Goal: Transaction & Acquisition: Purchase product/service

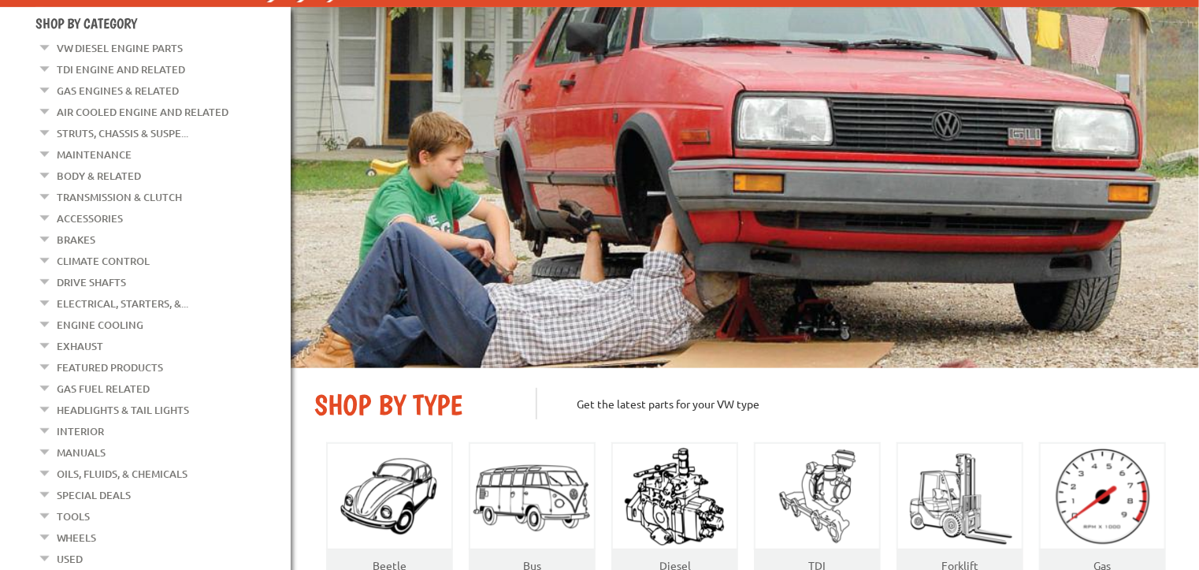
scroll to position [162, 0]
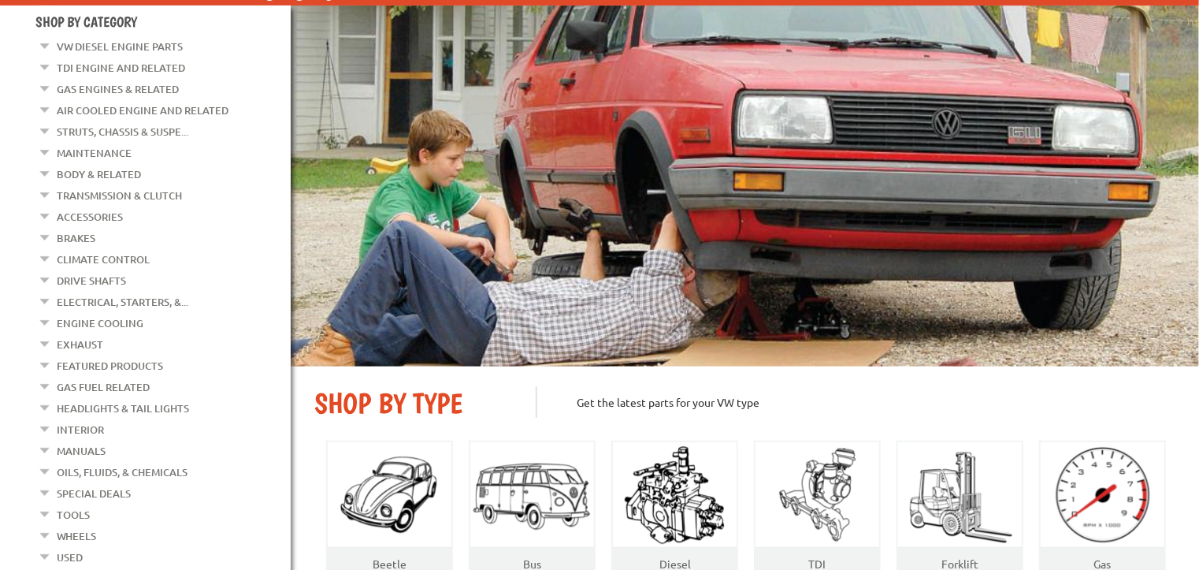
click at [81, 504] on link "Tools" at bounding box center [73, 514] width 33 height 20
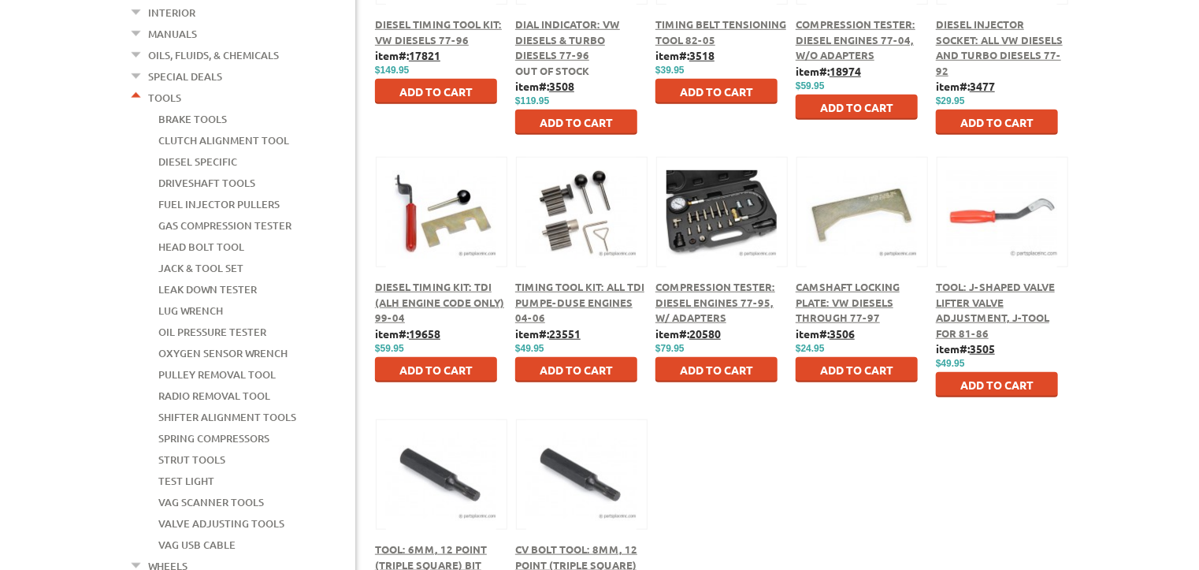
scroll to position [572, 0]
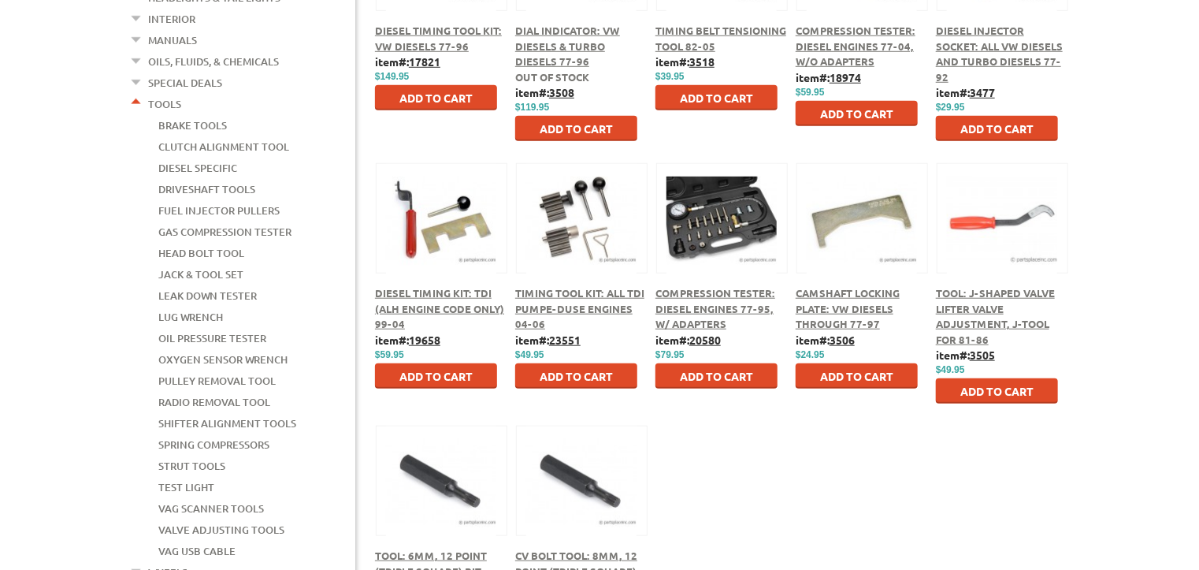
click at [972, 224] on button at bounding box center [1003, 216] width 102 height 27
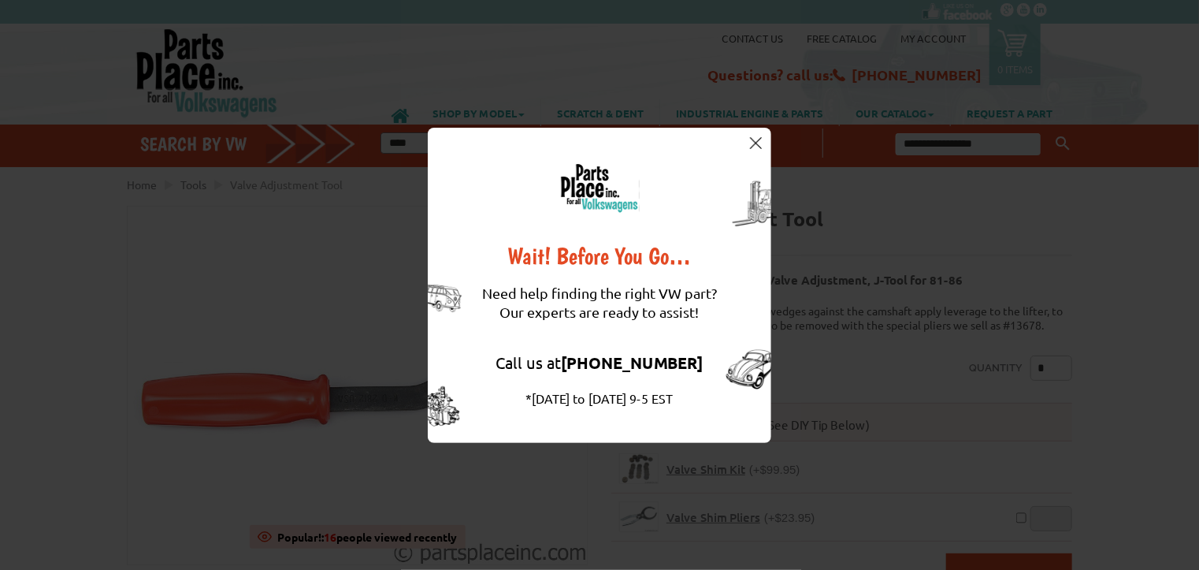
drag, startPoint x: 47, startPoint y: 6, endPoint x: 752, endPoint y: 143, distance: 718.4
click at [752, 143] on img at bounding box center [756, 143] width 12 height 12
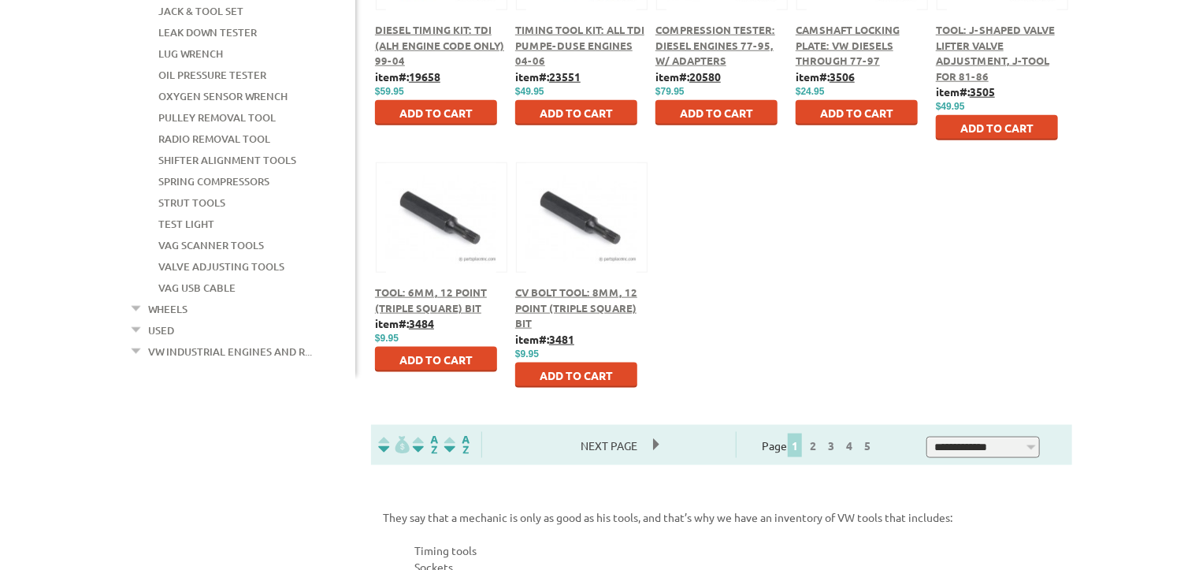
scroll to position [840, 0]
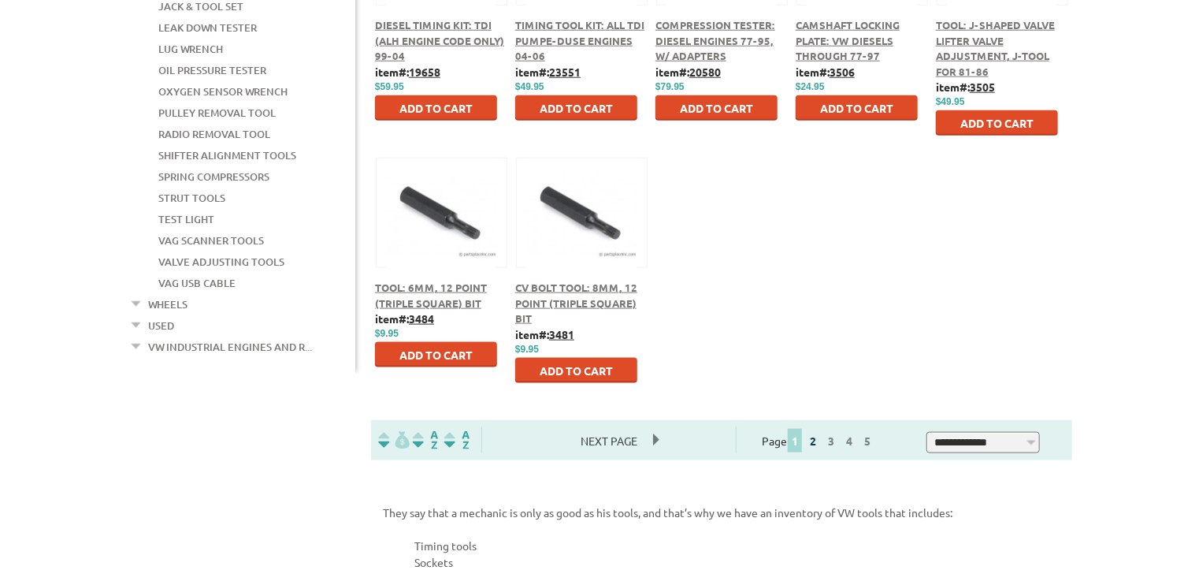
click at [820, 443] on link "2" at bounding box center [813, 440] width 14 height 14
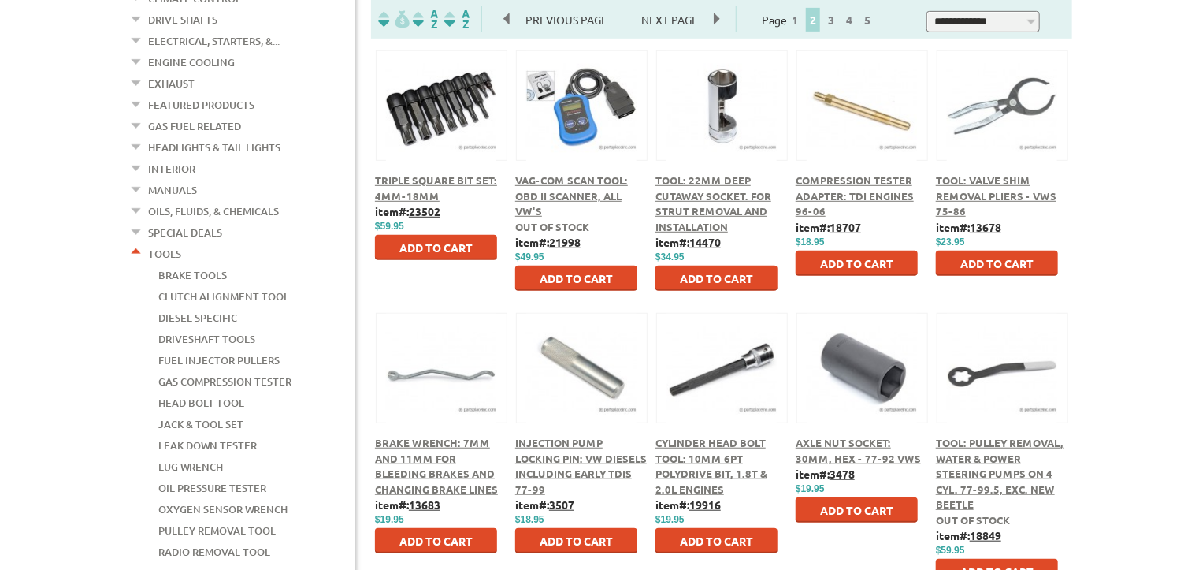
scroll to position [399, 0]
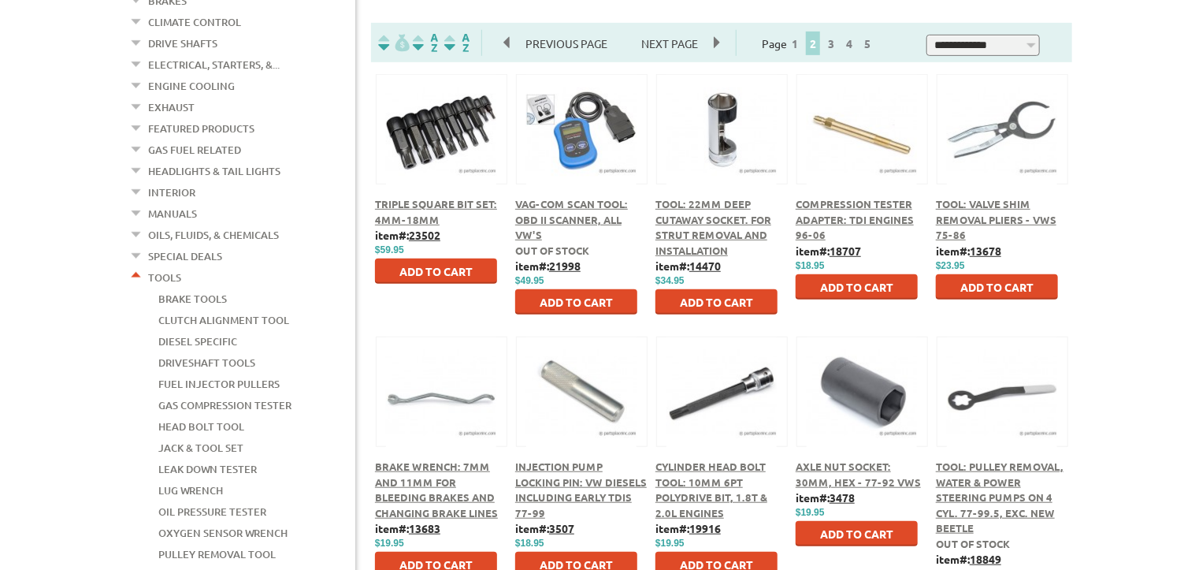
click at [958, 217] on span "Tool: Valve Shim Removal Pliers - VWs 75-86" at bounding box center [996, 219] width 121 height 44
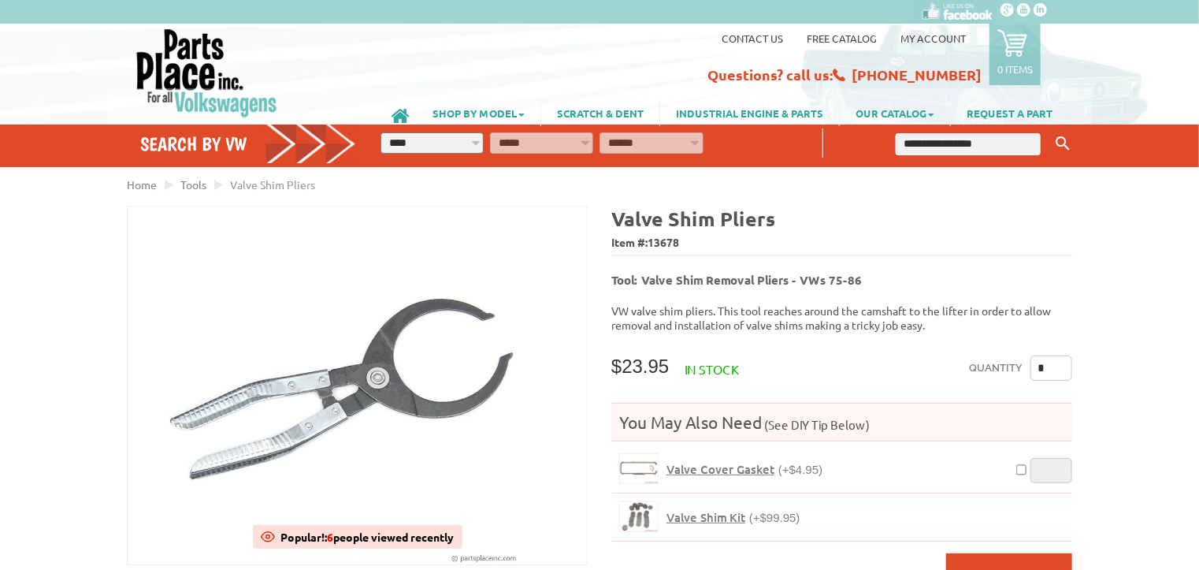
click at [704, 509] on span "Valve Shim Kit" at bounding box center [706, 517] width 79 height 16
